Goal: Task Accomplishment & Management: Use online tool/utility

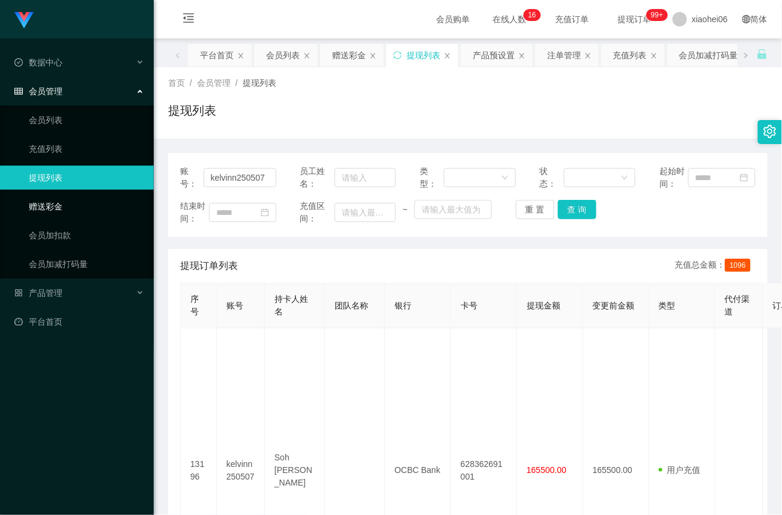
drag, startPoint x: 58, startPoint y: 205, endPoint x: 86, endPoint y: 205, distance: 28.8
click at [58, 205] on link "赠送彩金" at bounding box center [86, 207] width 115 height 24
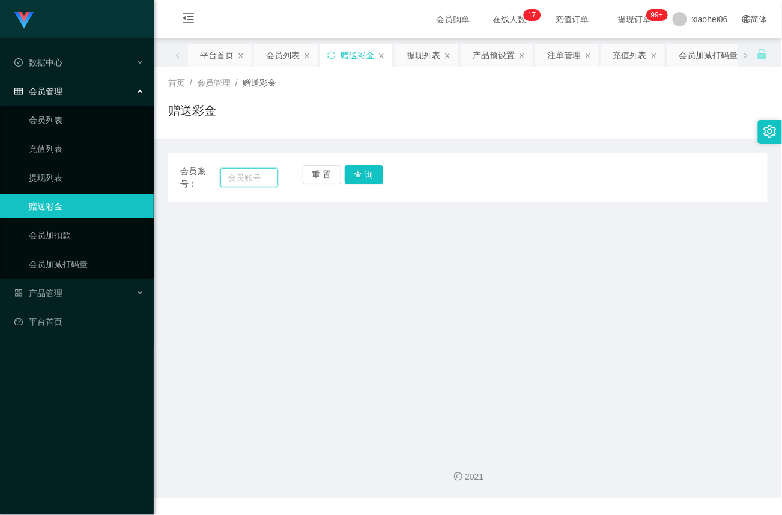
drag, startPoint x: 255, startPoint y: 177, endPoint x: 269, endPoint y: 179, distance: 14.0
click at [255, 177] on input "text" at bounding box center [249, 177] width 58 height 19
paste input "97415856"
type input "97415856"
click at [376, 174] on button "查 询" at bounding box center [364, 174] width 38 height 19
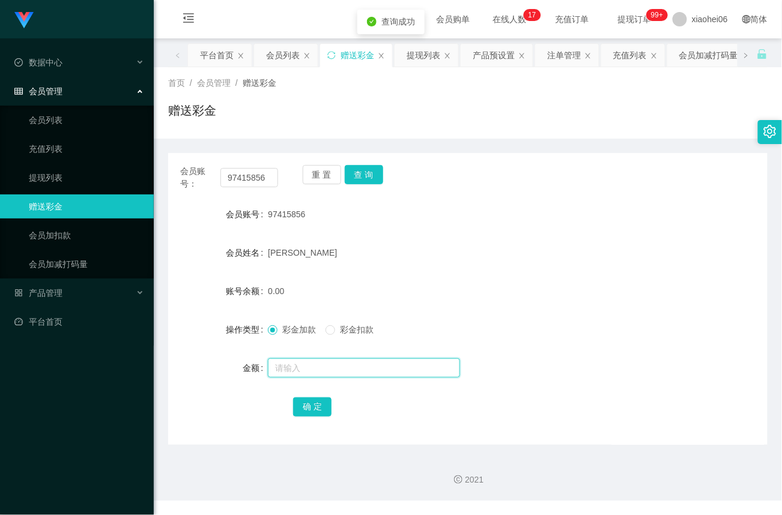
click at [308, 368] on input "text" at bounding box center [364, 368] width 192 height 19
type input "40"
drag, startPoint x: 314, startPoint y: 412, endPoint x: 323, endPoint y: 411, distance: 9.0
click at [314, 413] on button "确 定" at bounding box center [312, 407] width 38 height 19
drag, startPoint x: 58, startPoint y: 172, endPoint x: 71, endPoint y: 162, distance: 16.3
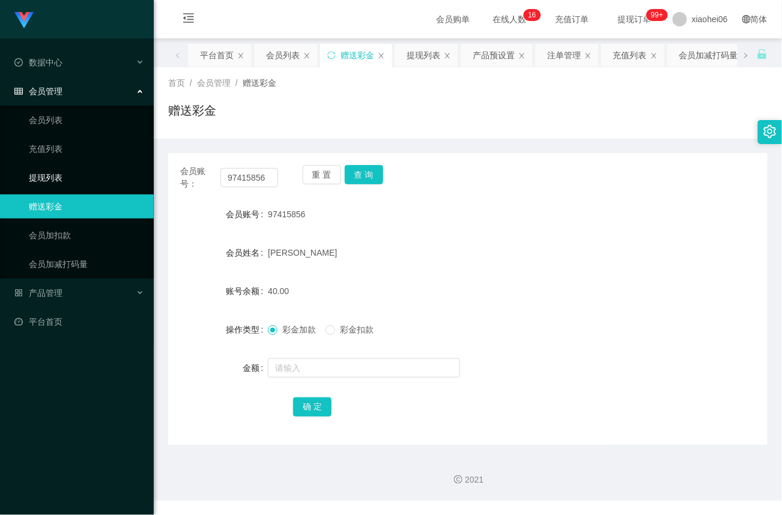
click at [58, 171] on link "提现列表" at bounding box center [86, 178] width 115 height 24
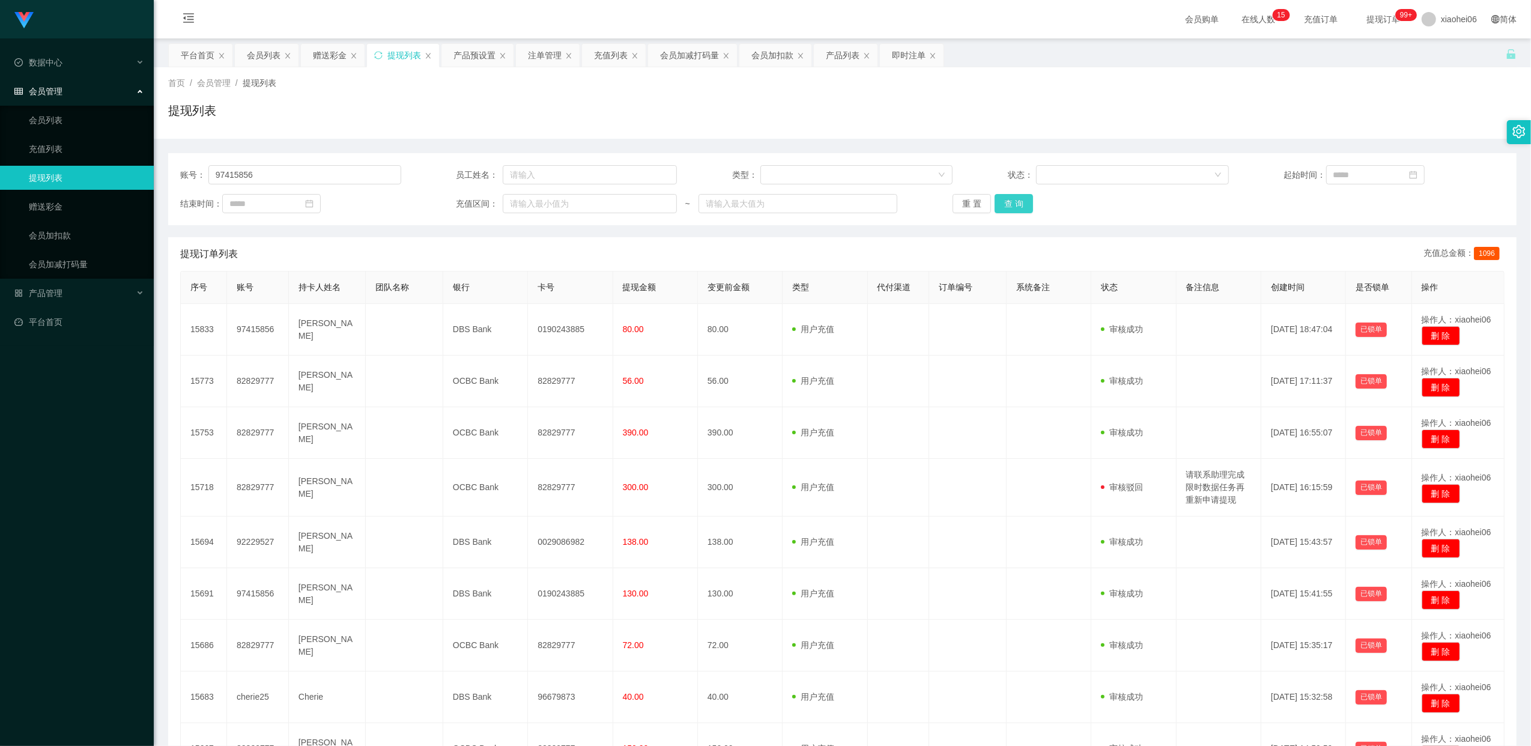
type input "97415856"
click at [1019, 197] on button "查 询" at bounding box center [1014, 203] width 38 height 19
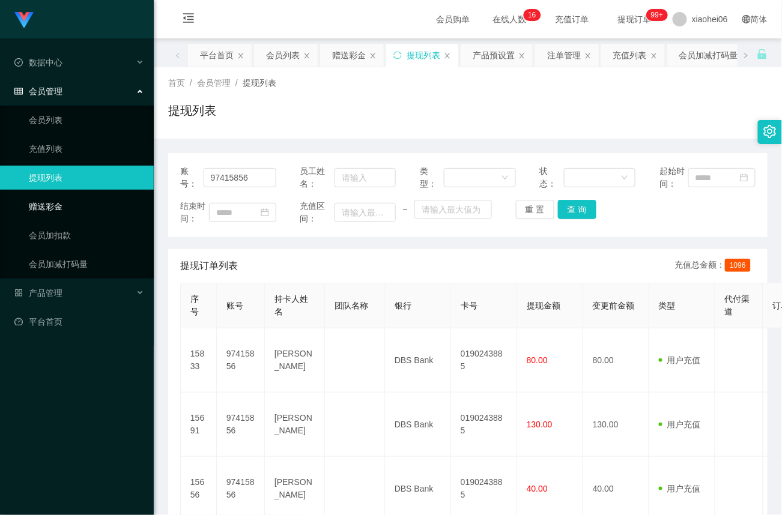
click at [50, 202] on link "赠送彩金" at bounding box center [86, 207] width 115 height 24
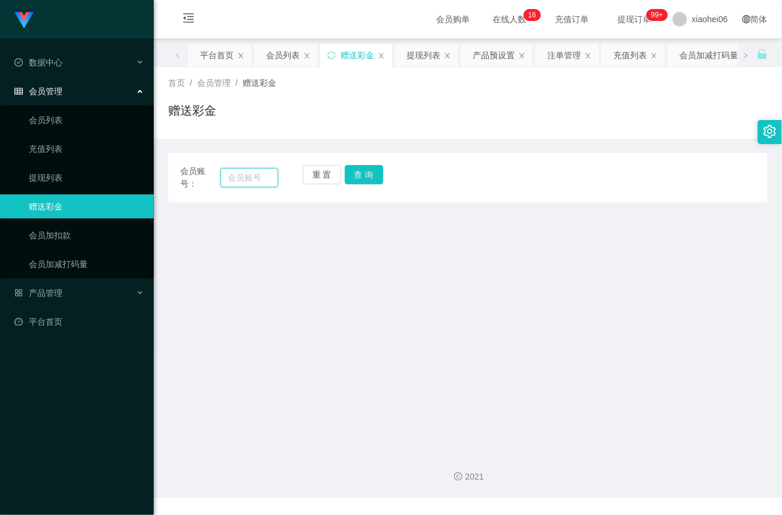
click at [244, 180] on input "text" at bounding box center [249, 177] width 58 height 19
paste input "92229527"
type input "92229527"
drag, startPoint x: 372, startPoint y: 174, endPoint x: 368, endPoint y: 193, distance: 19.7
click at [371, 174] on button "查 询" at bounding box center [364, 174] width 38 height 19
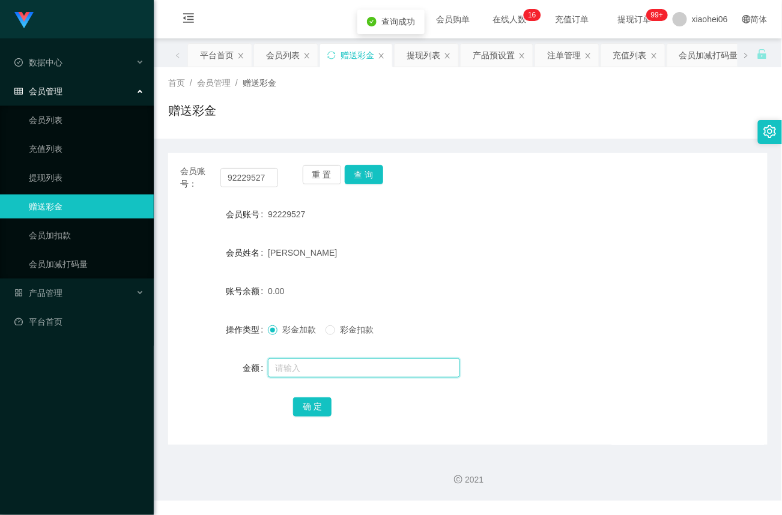
click at [308, 363] on input "text" at bounding box center [364, 368] width 192 height 19
type input "120"
click at [315, 404] on button "确 定" at bounding box center [312, 407] width 38 height 19
click at [56, 120] on link "会员列表" at bounding box center [86, 120] width 115 height 24
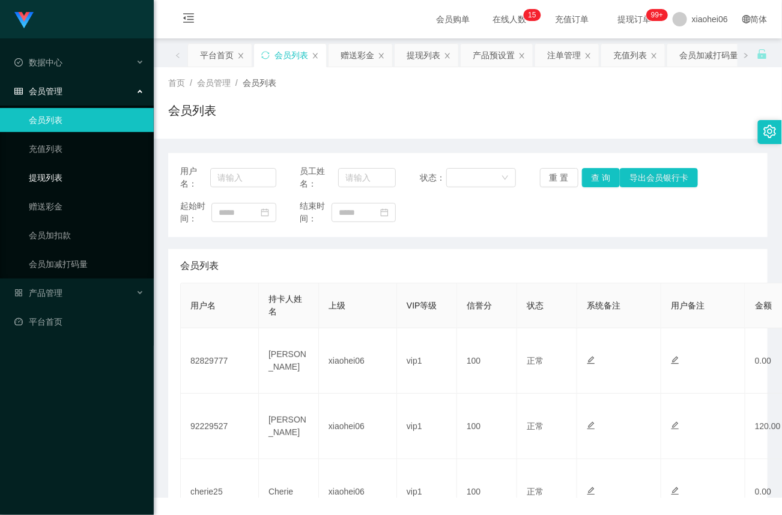
drag, startPoint x: 58, startPoint y: 168, endPoint x: 64, endPoint y: 171, distance: 6.5
click at [58, 169] on link "提现列表" at bounding box center [86, 178] width 115 height 24
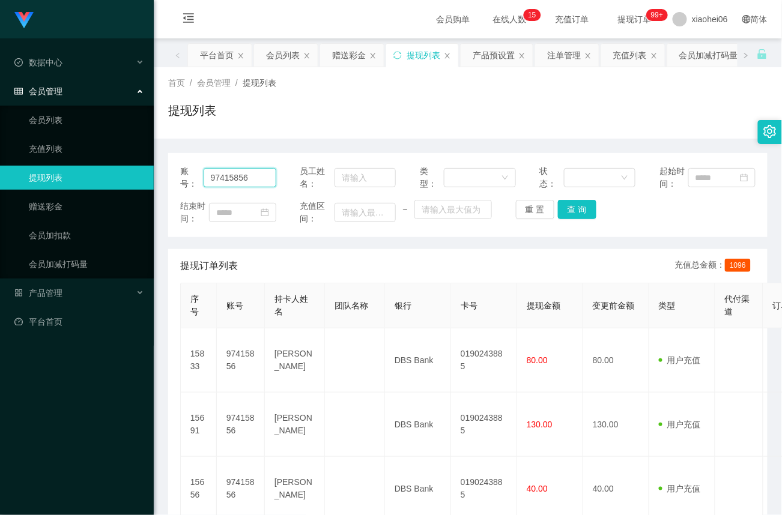
drag, startPoint x: 269, startPoint y: 180, endPoint x: 97, endPoint y: 173, distance: 171.9
click at [97, 173] on section "Jingdong工作台代理端 数据中心 会员管理 会员列表 充值列表 提现列表 赠送彩金 会员加扣款 会员加减打码量 产品管理 平台首页 保存配置 重置配置 …" at bounding box center [391, 340] width 782 height 680
paste input "2229527"
type input "92229527"
click at [573, 215] on button "查 询" at bounding box center [577, 209] width 38 height 19
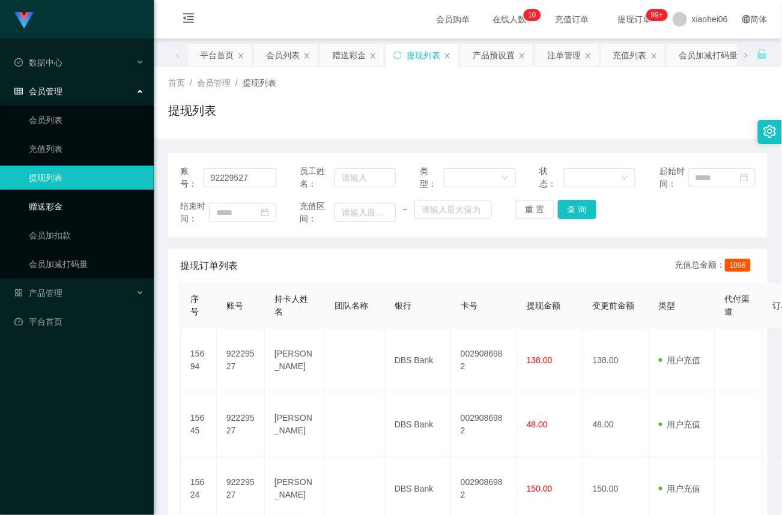
click at [68, 202] on link "赠送彩金" at bounding box center [86, 207] width 115 height 24
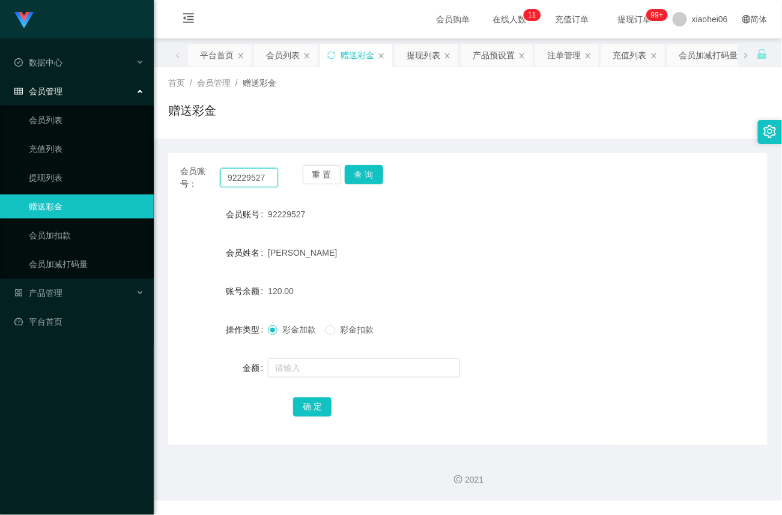
drag, startPoint x: 271, startPoint y: 176, endPoint x: -50, endPoint y: 173, distance: 321.4
click at [0, 173] on html "Jingdong工作台代理端 数据中心 会员管理 会员列表 充值列表 提现列表 赠送彩金 会员加扣款 会员加减打码量 产品管理 平台首页 保存配置 重置配置 …" at bounding box center [391, 257] width 782 height 515
paste input "8282977"
type input "82829777"
click at [372, 174] on button "查 询" at bounding box center [364, 174] width 38 height 19
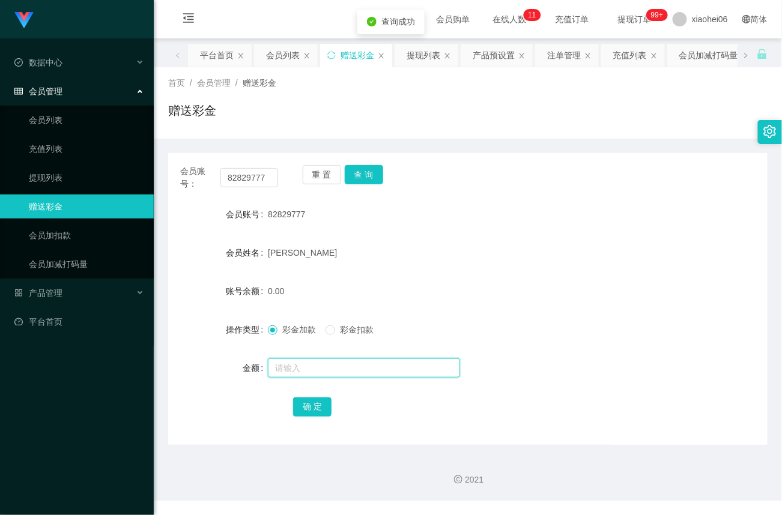
click at [301, 366] on input "text" at bounding box center [364, 368] width 192 height 19
type input "80"
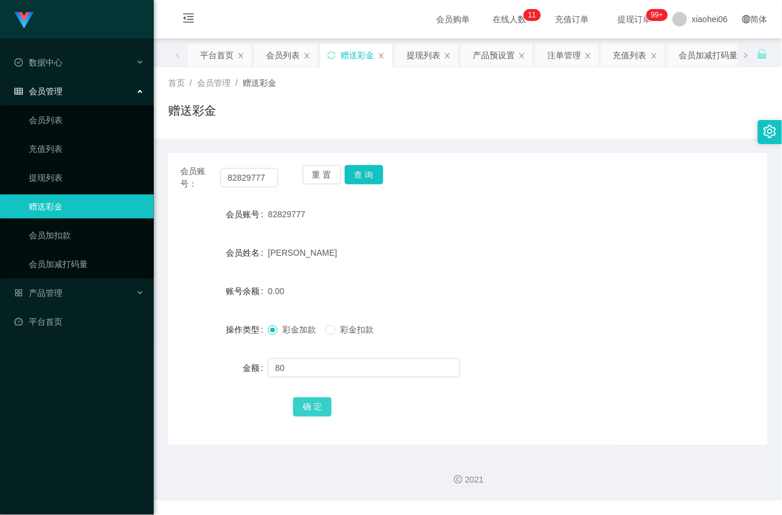
drag, startPoint x: 320, startPoint y: 411, endPoint x: 386, endPoint y: 306, distance: 124.2
click at [320, 411] on button "确 定" at bounding box center [312, 407] width 38 height 19
click at [690, 272] on form "会员账号 82829777 会员姓名 Wan Xin 账号余额 80.00 操作类型 彩金加款 彩金扣款 金额 确 定" at bounding box center [467, 310] width 599 height 216
drag, startPoint x: 73, startPoint y: 141, endPoint x: 87, endPoint y: 140, distance: 13.8
click at [73, 141] on link "充值列表" at bounding box center [86, 149] width 115 height 24
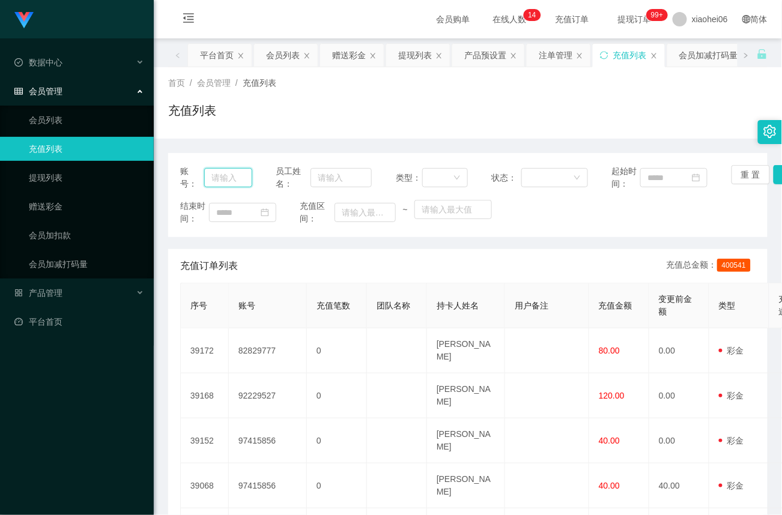
click at [231, 172] on input "text" at bounding box center [227, 177] width 47 height 19
paste input "82829777"
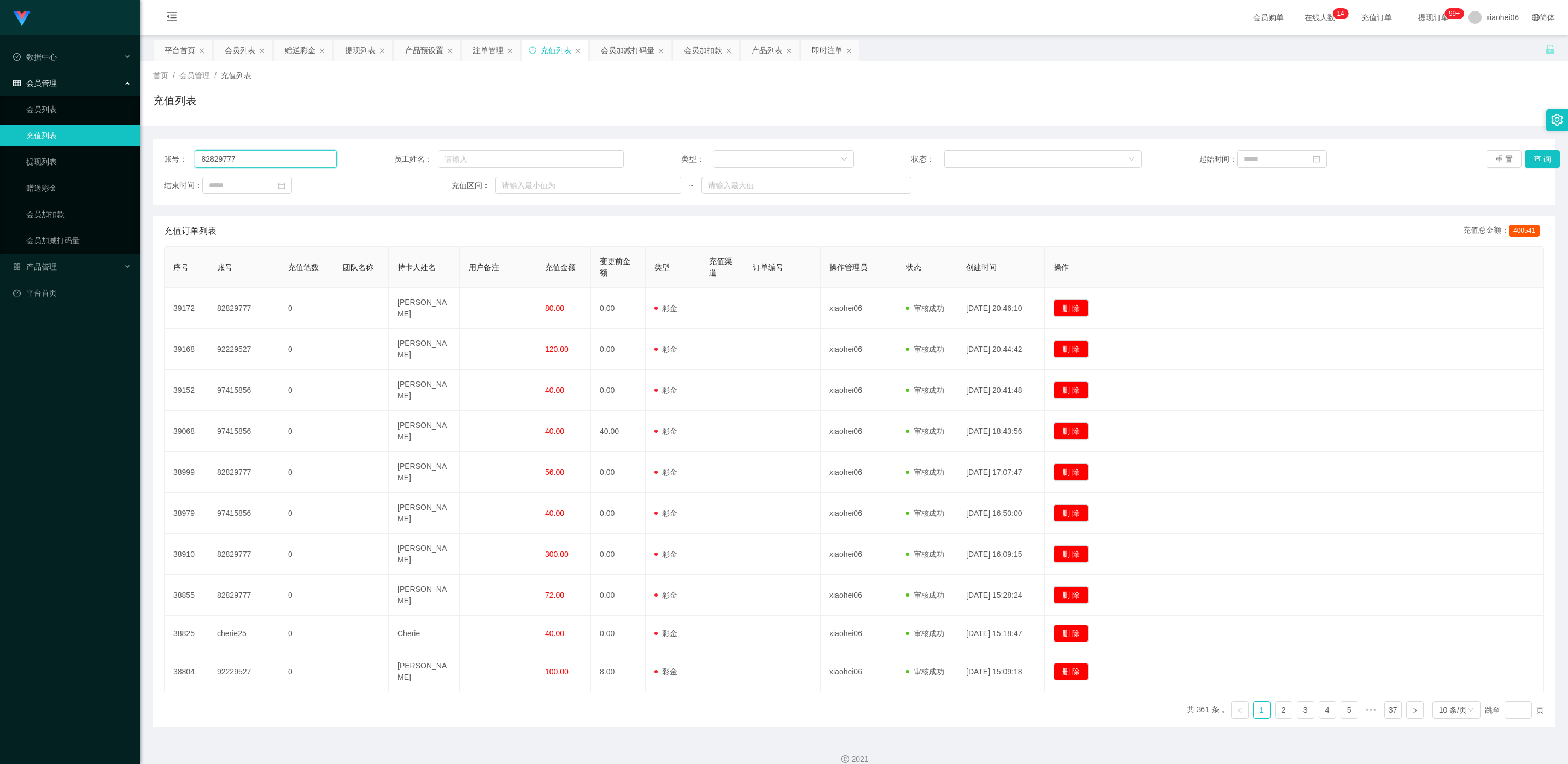
type input "82829777"
click at [1392, 158] on button "查 询" at bounding box center [1542, 158] width 35 height 17
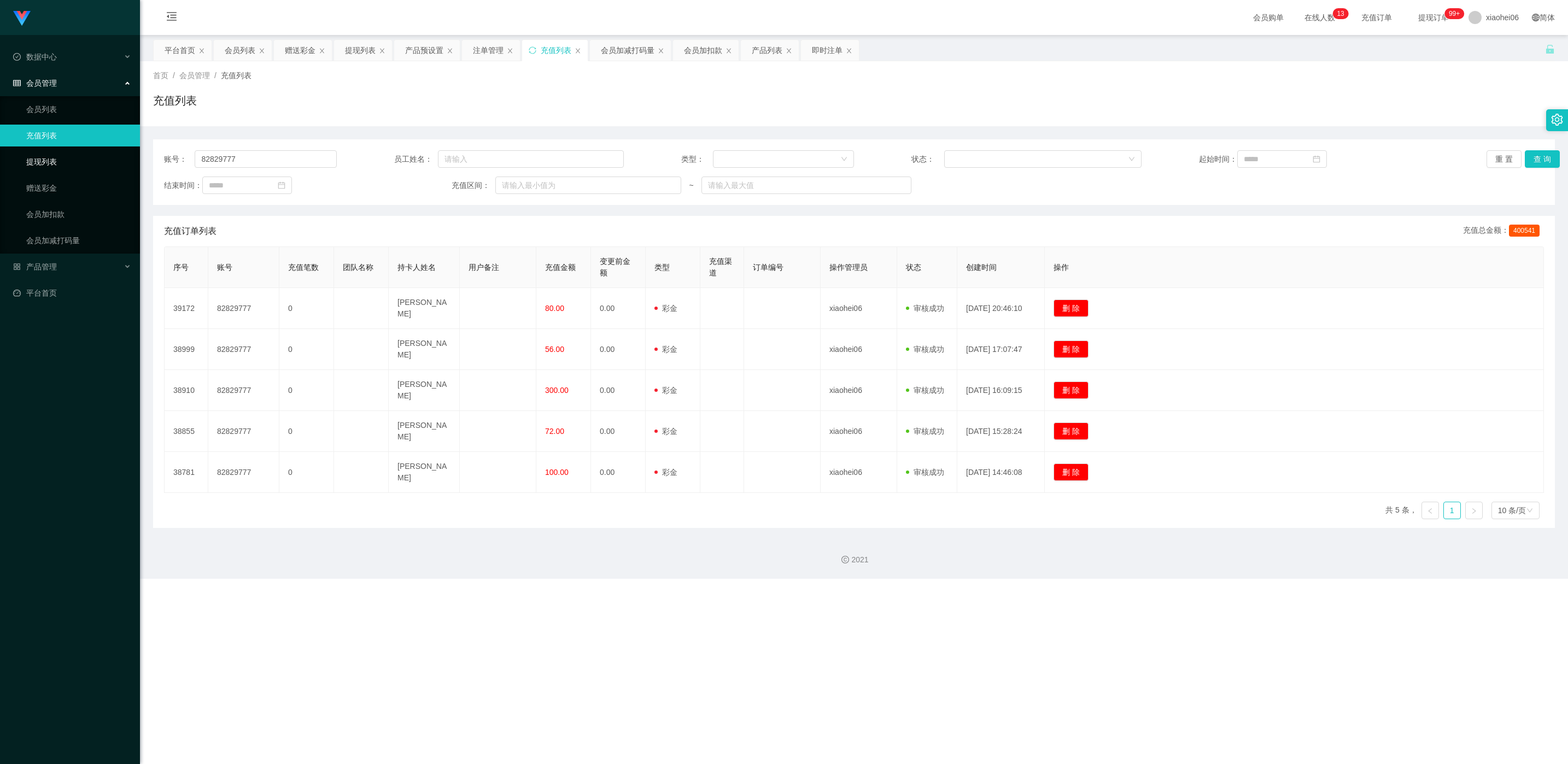
drag, startPoint x: 50, startPoint y: 162, endPoint x: 66, endPoint y: 158, distance: 16.5
click at [50, 162] on link "提现列表" at bounding box center [78, 162] width 105 height 22
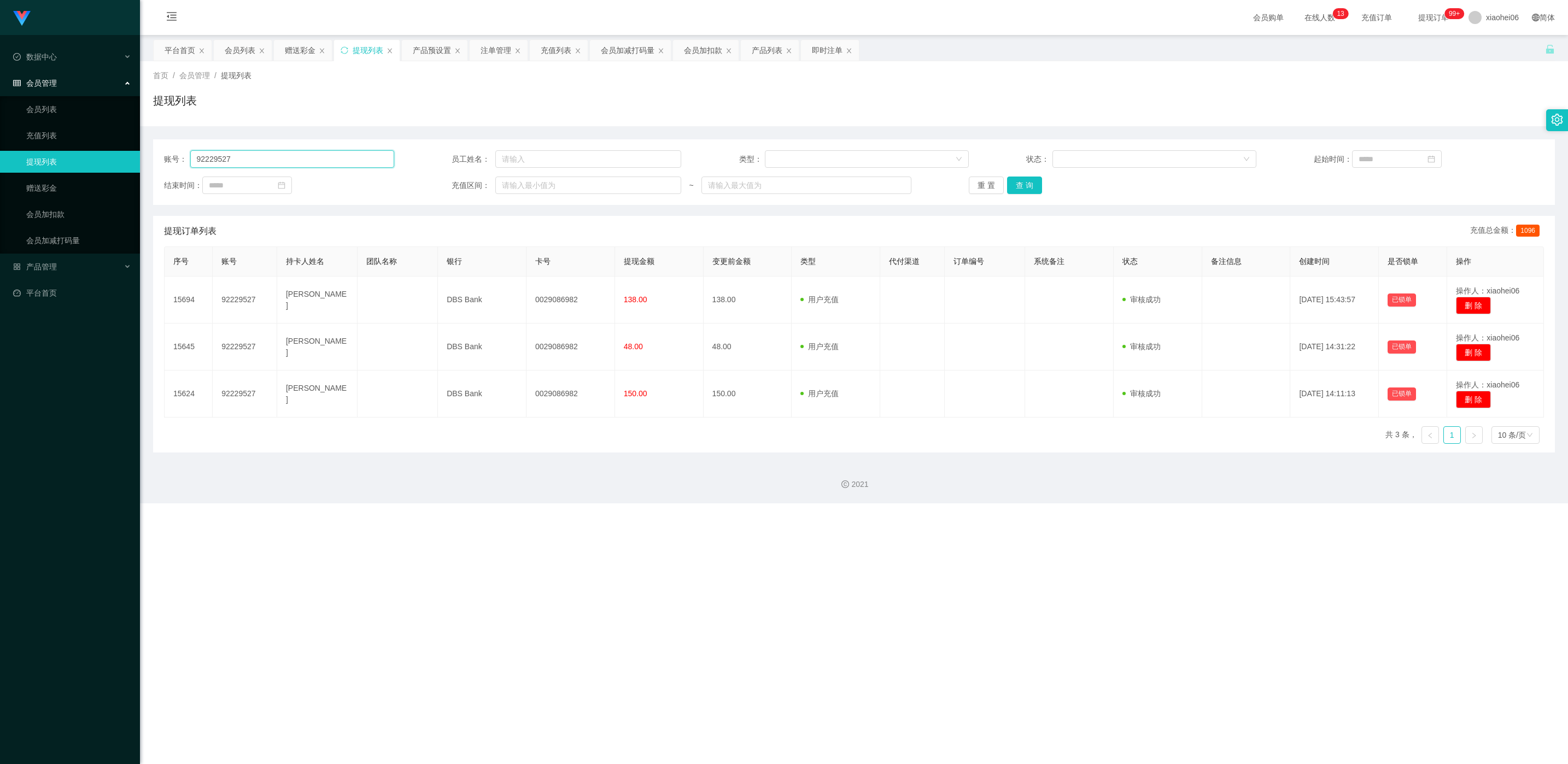
drag, startPoint x: 258, startPoint y: 159, endPoint x: -4, endPoint y: 126, distance: 264.1
click at [0, 126] on html "Jingdong工作台代理端 数据中心 会员管理 会员列表 充值列表 提现列表 赠送彩金 会员加扣款 会员加减打码量 产品管理 平台首页 保存配置 重置配置 …" at bounding box center [784, 382] width 1568 height 764
paste input "8282977"
type input "82829777"
click at [1027, 182] on button "查 询" at bounding box center [1024, 185] width 35 height 17
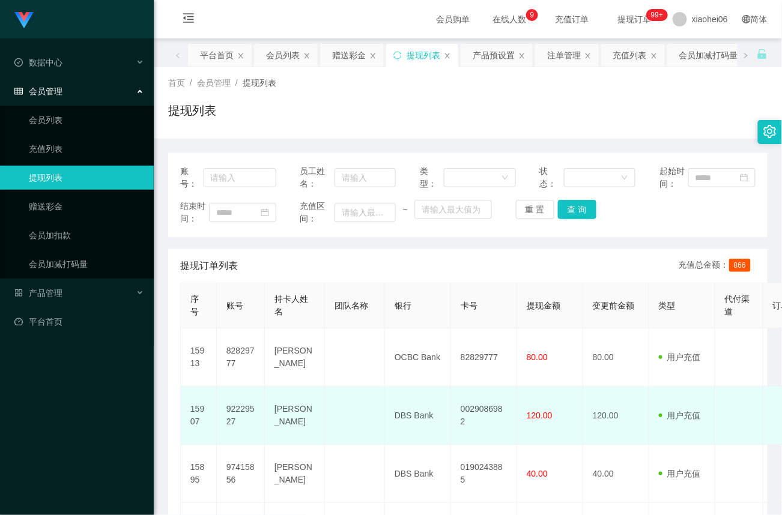
click at [497, 414] on td "0029086982" at bounding box center [484, 416] width 66 height 58
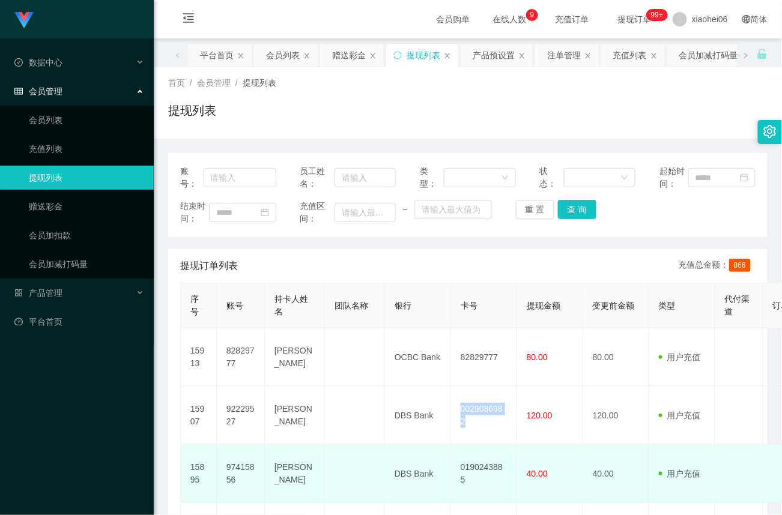
copy td "0029086982"
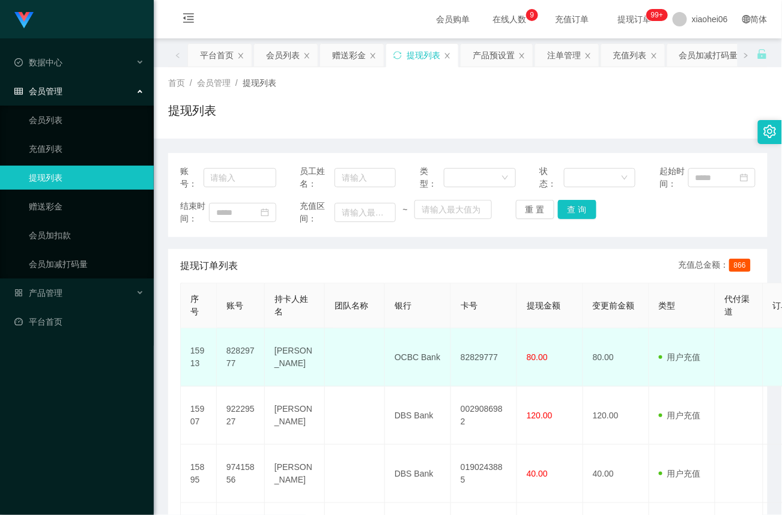
click at [494, 359] on td "82829777" at bounding box center [484, 358] width 66 height 58
copy td "82829777"
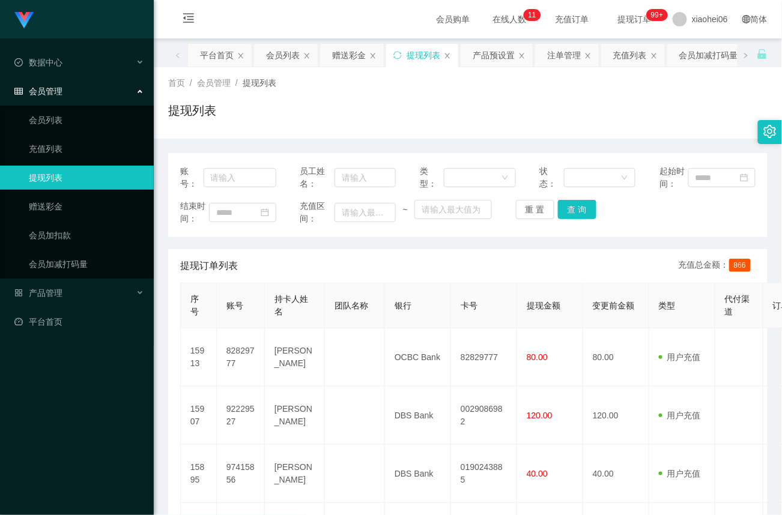
click at [447, 121] on div "提现列表" at bounding box center [467, 116] width 599 height 28
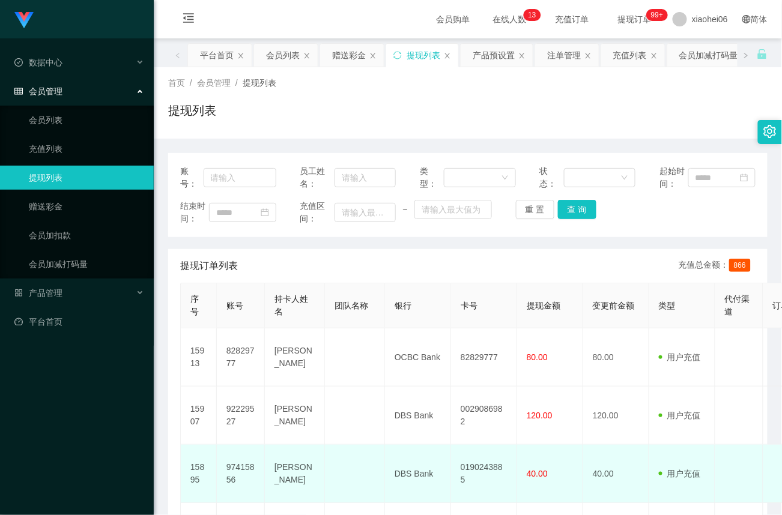
click at [488, 474] on td "0190243885" at bounding box center [484, 474] width 66 height 58
copy td "0190243885"
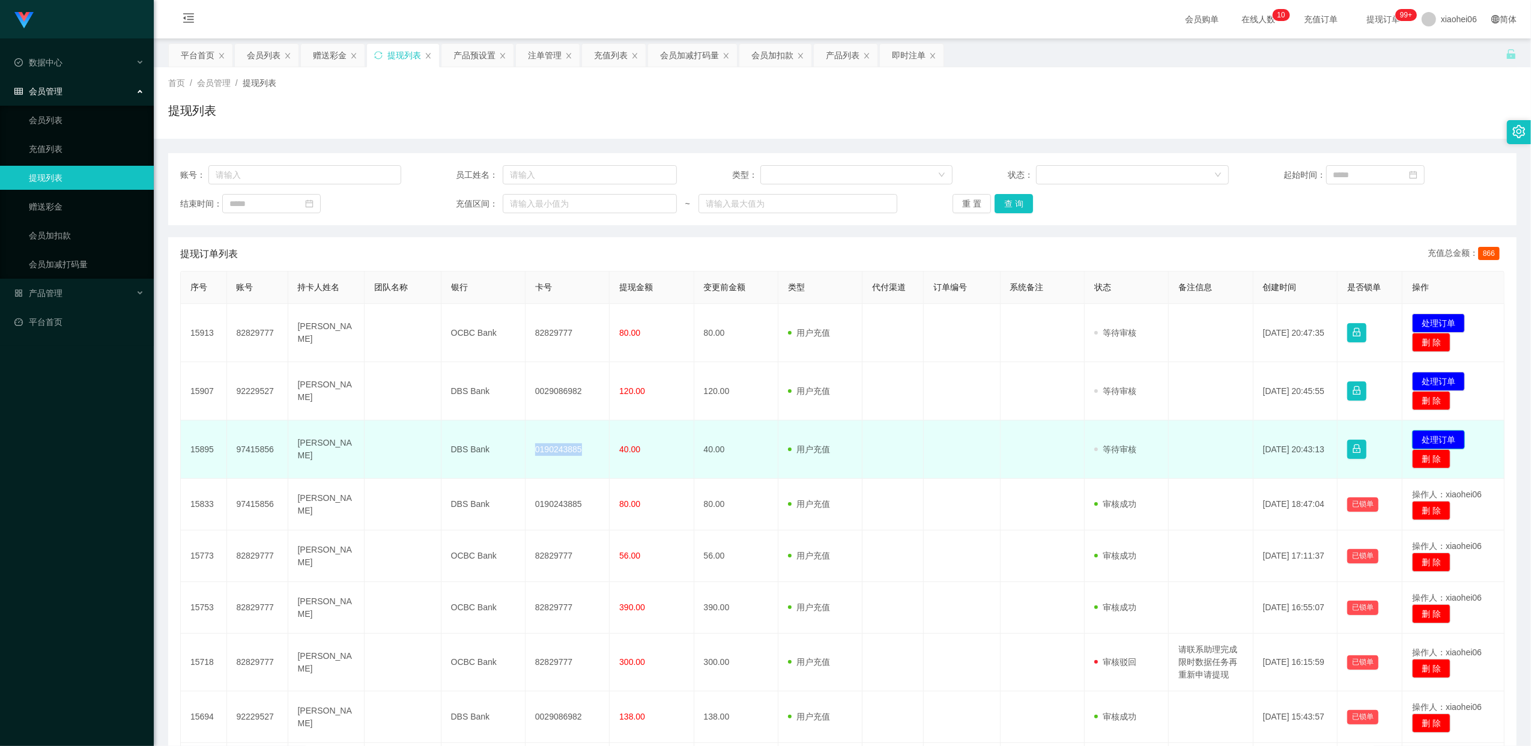
click at [1437, 433] on button "处理订单" at bounding box center [1438, 439] width 53 height 19
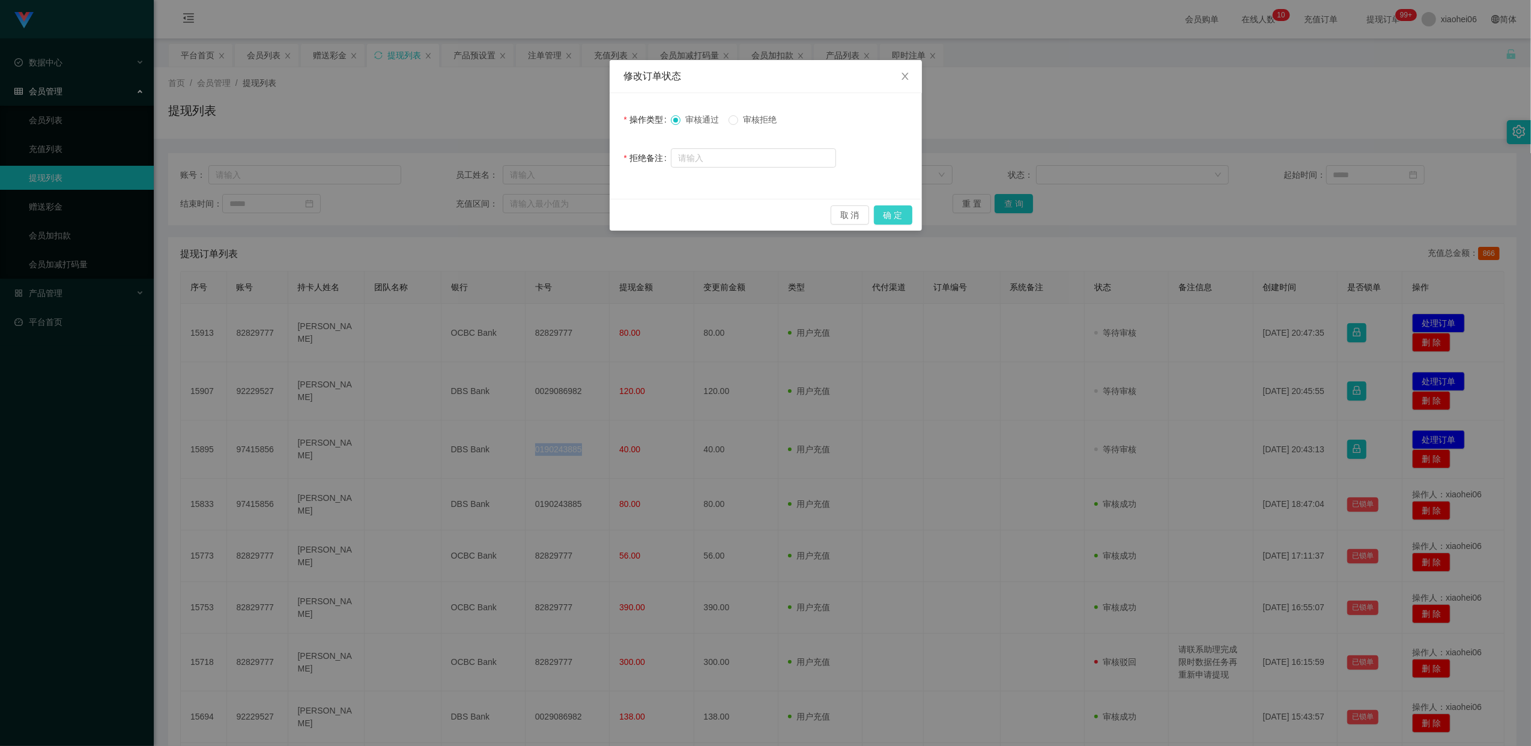
click at [896, 220] on button "确 定" at bounding box center [893, 214] width 38 height 19
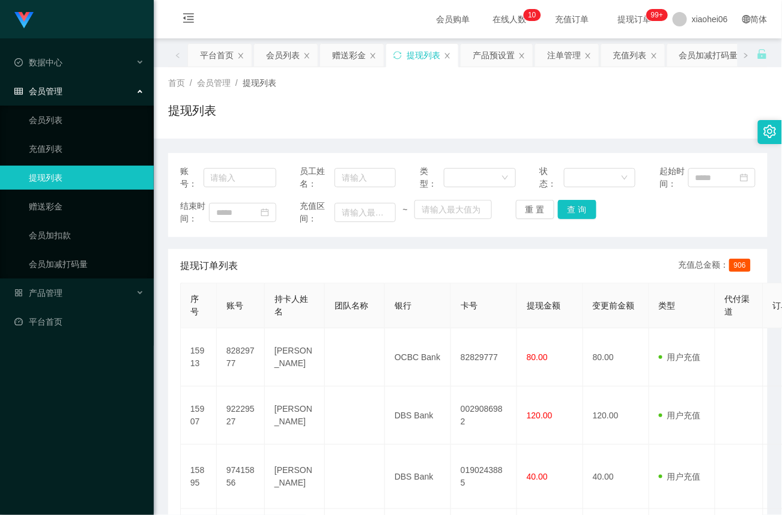
click at [465, 253] on div "提现订单列表 充值总金额： 906" at bounding box center [467, 266] width 575 height 34
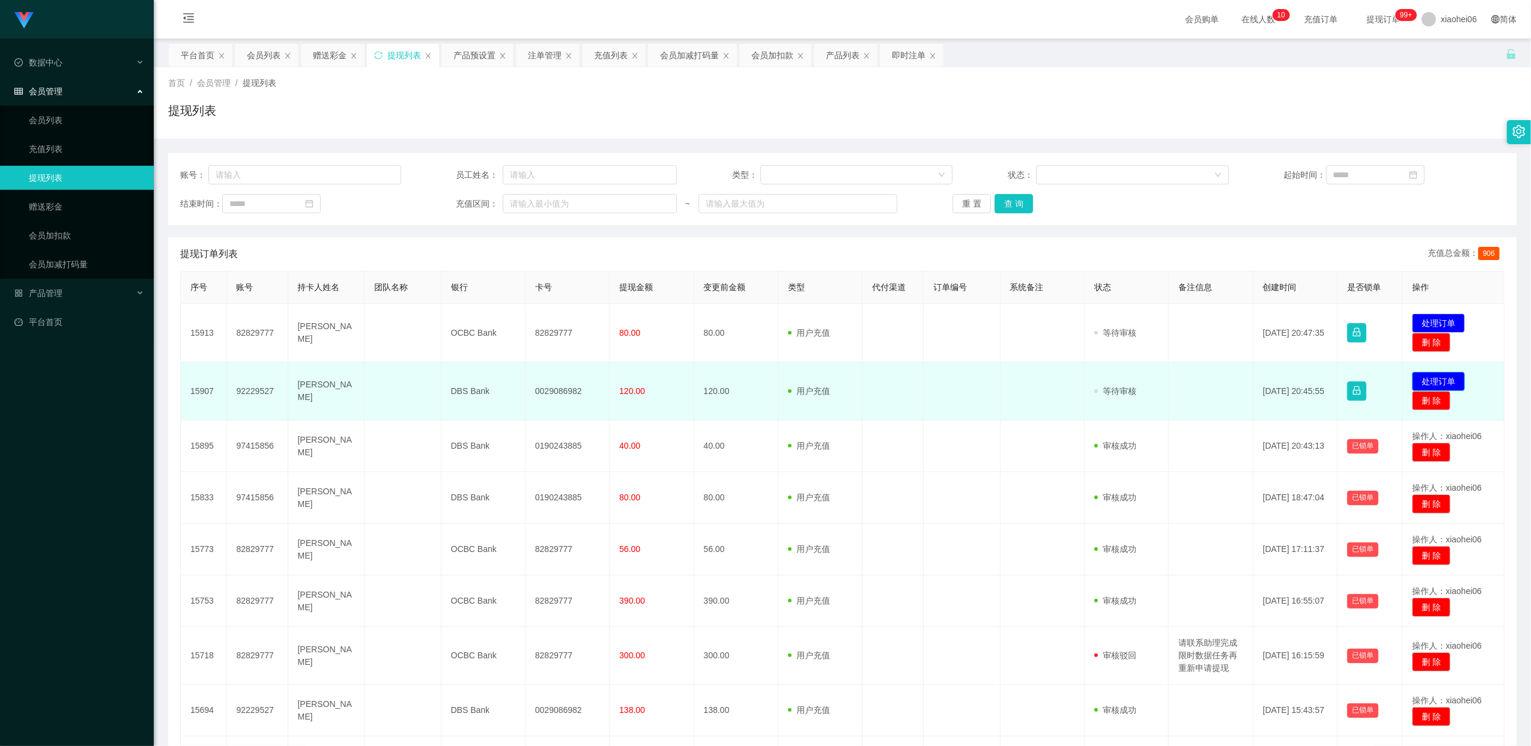
click at [1423, 378] on button "处理订单" at bounding box center [1438, 381] width 53 height 19
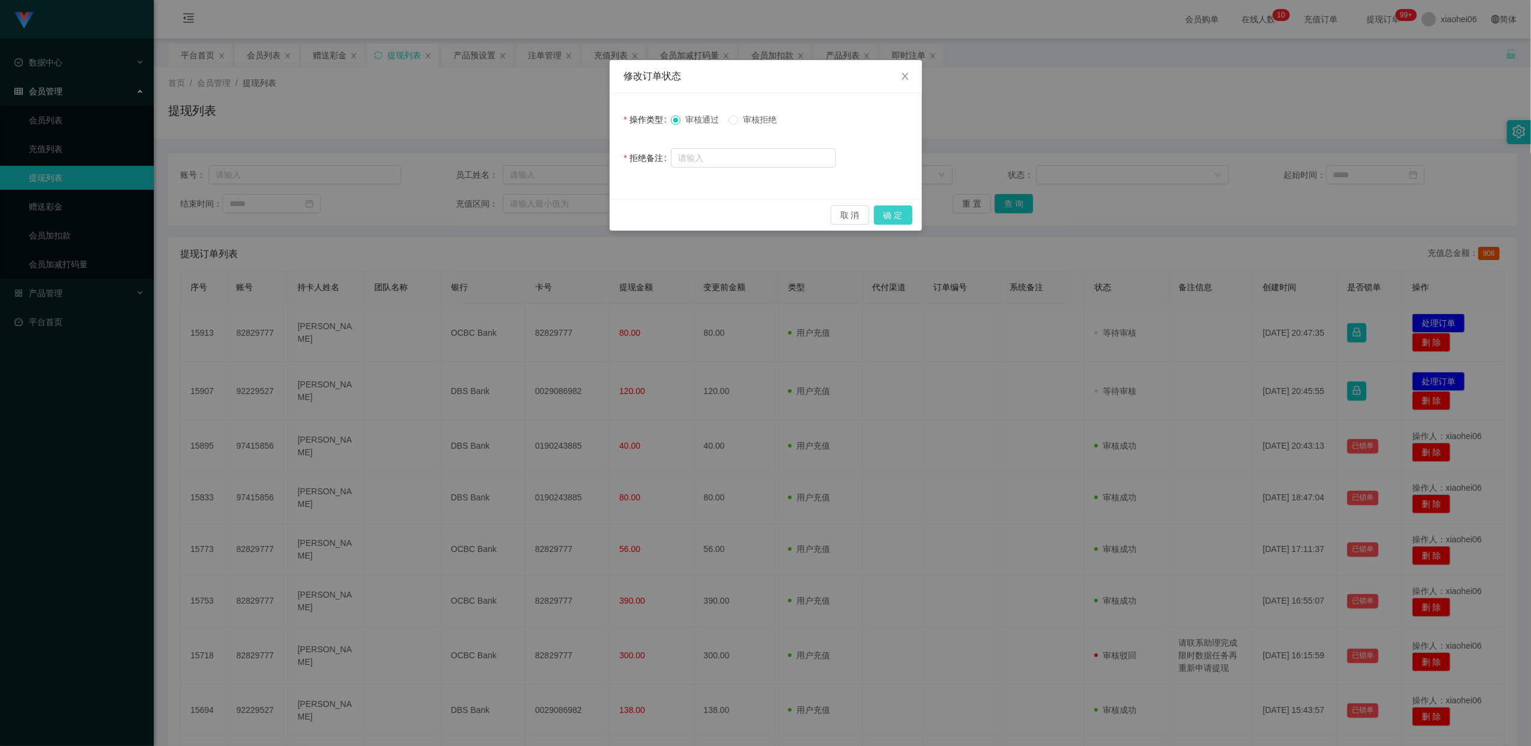
click at [897, 210] on button "确 定" at bounding box center [893, 214] width 38 height 19
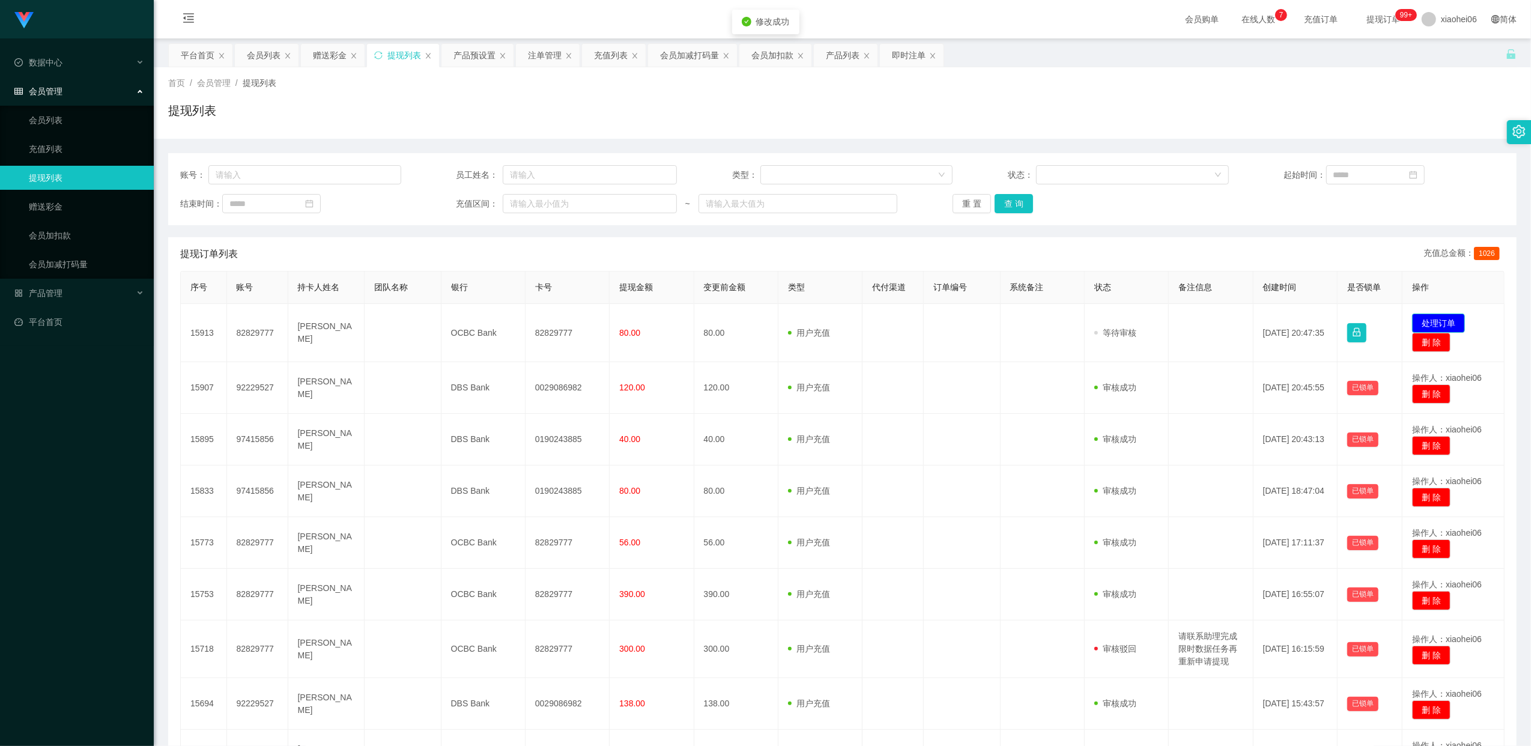
drag, startPoint x: 1445, startPoint y: 325, endPoint x: 1357, endPoint y: 322, distance: 87.1
click at [1445, 325] on button "处理订单" at bounding box center [1438, 323] width 53 height 19
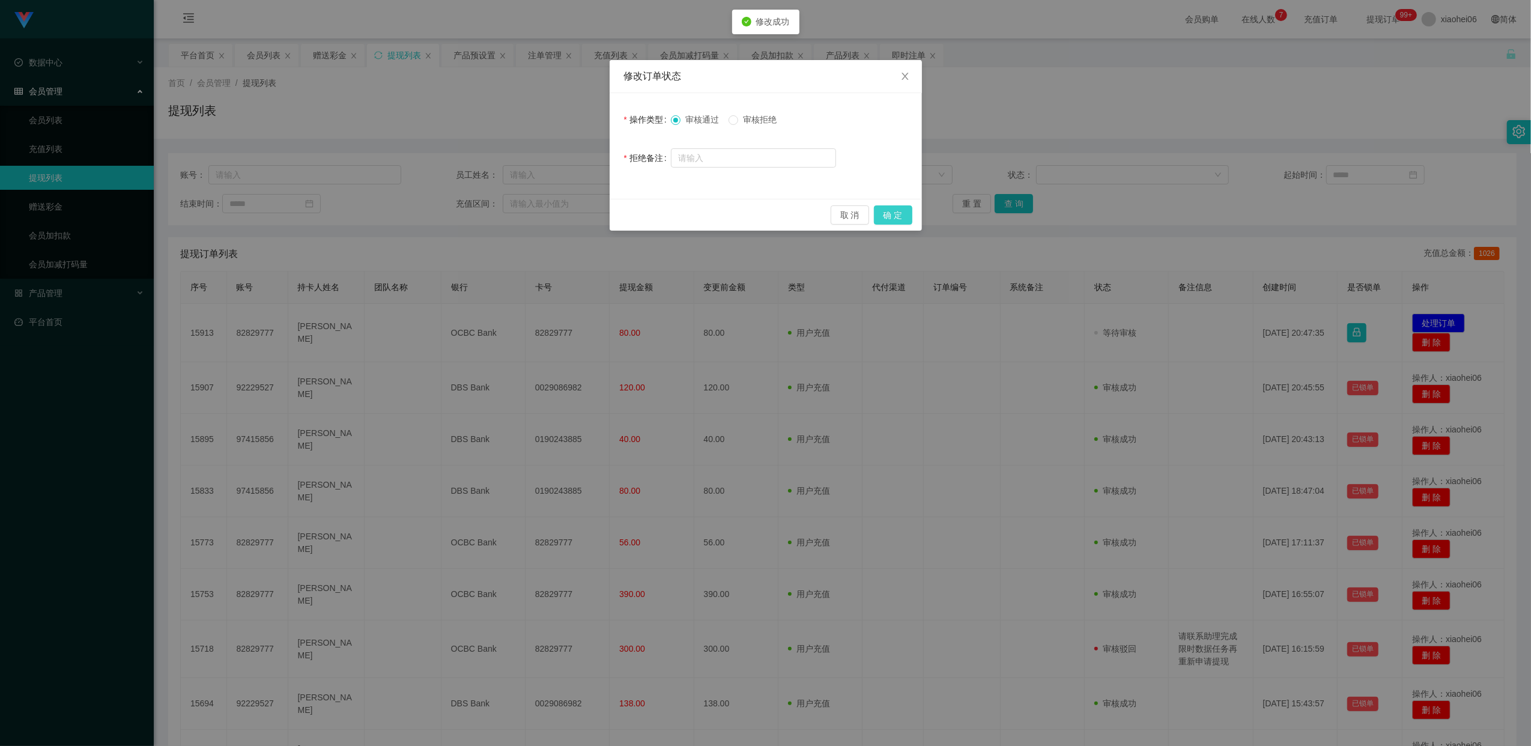
drag, startPoint x: 899, startPoint y: 213, endPoint x: 938, endPoint y: 233, distance: 44.1
click at [901, 214] on button "确 定" at bounding box center [893, 214] width 38 height 19
